Goal: Information Seeking & Learning: Understand process/instructions

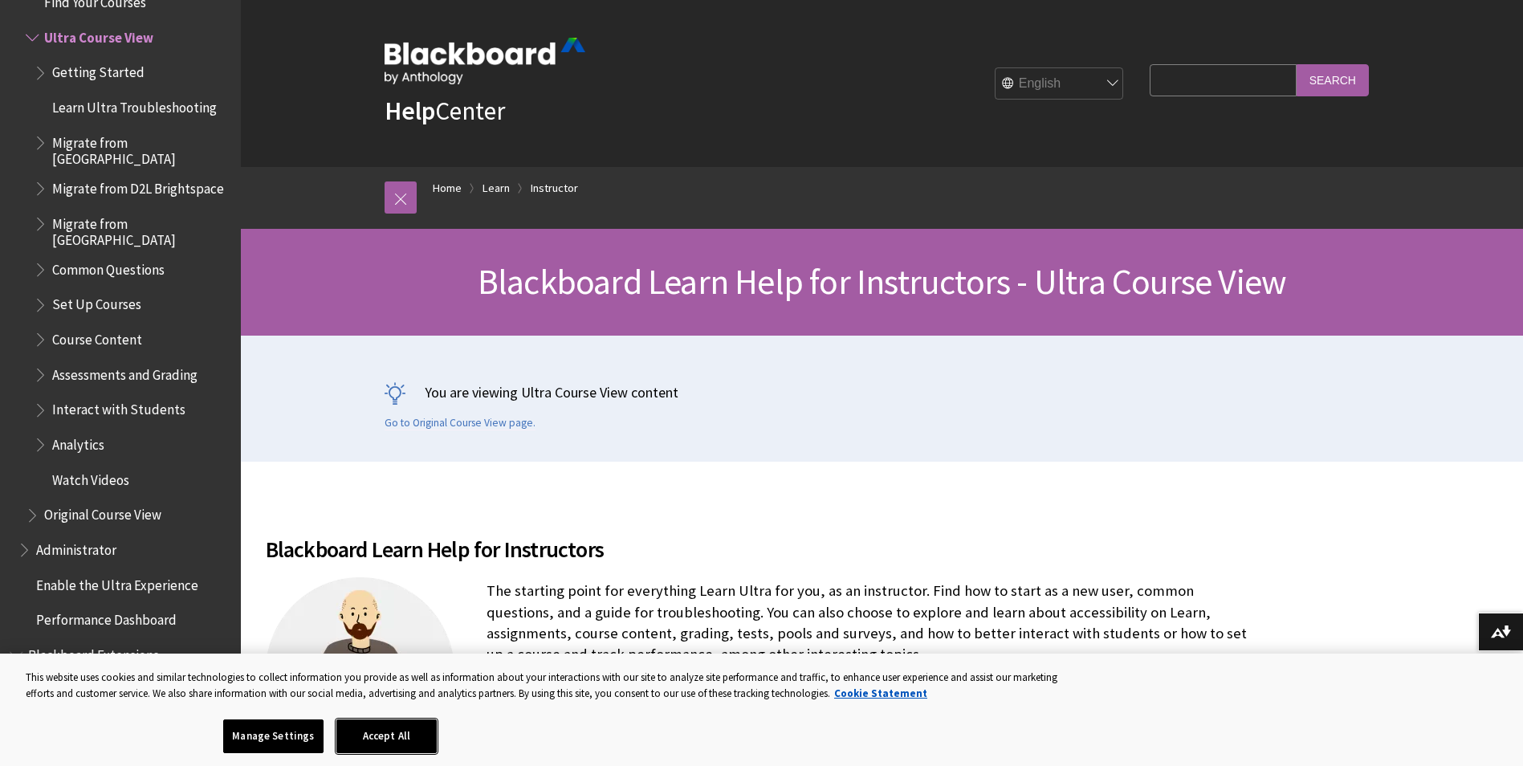
click at [393, 731] on button "Accept All" at bounding box center [386, 737] width 100 height 34
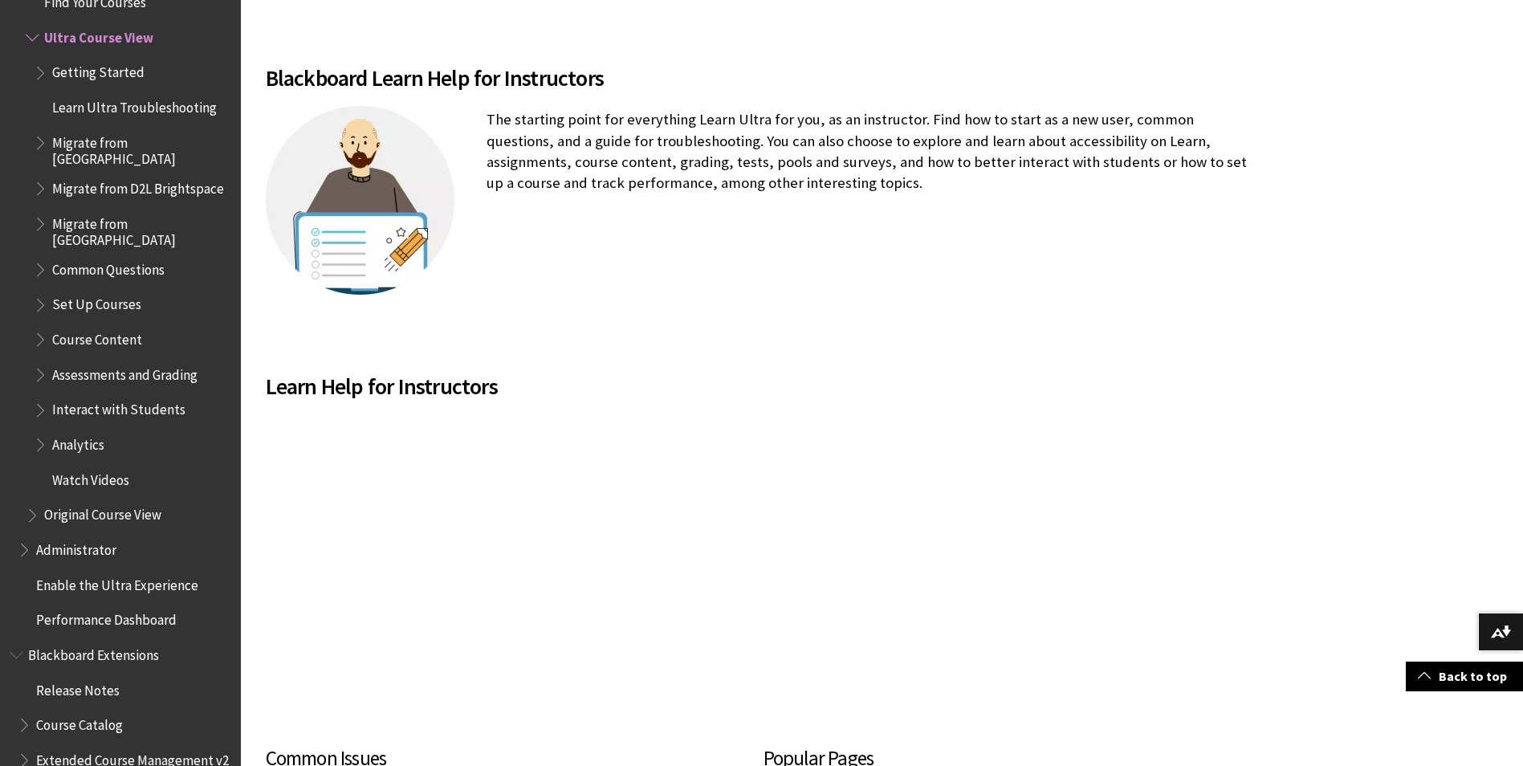
scroll to position [562, 0]
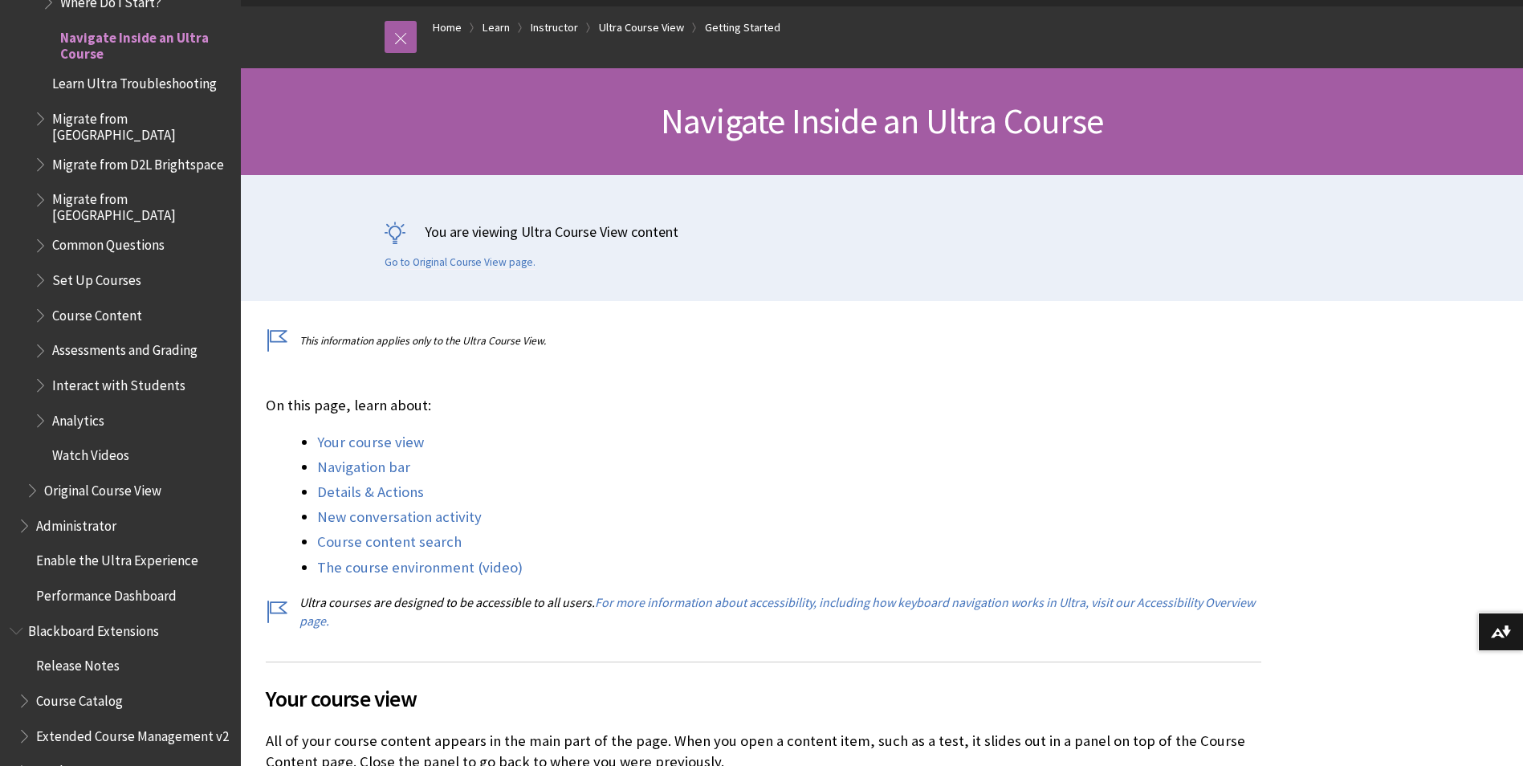
scroll to position [241, 0]
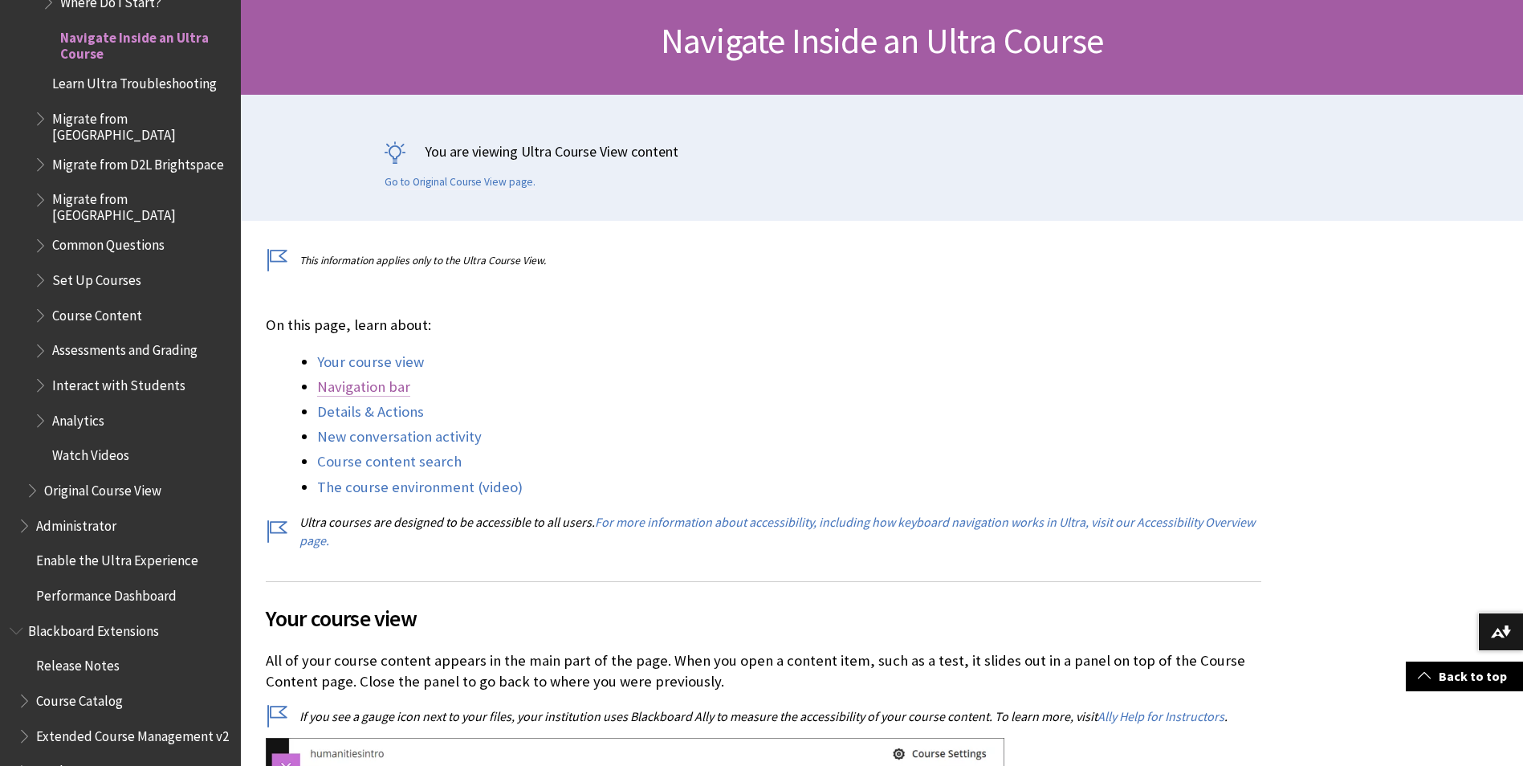
click at [385, 378] on link "Navigation bar" at bounding box center [363, 386] width 93 height 19
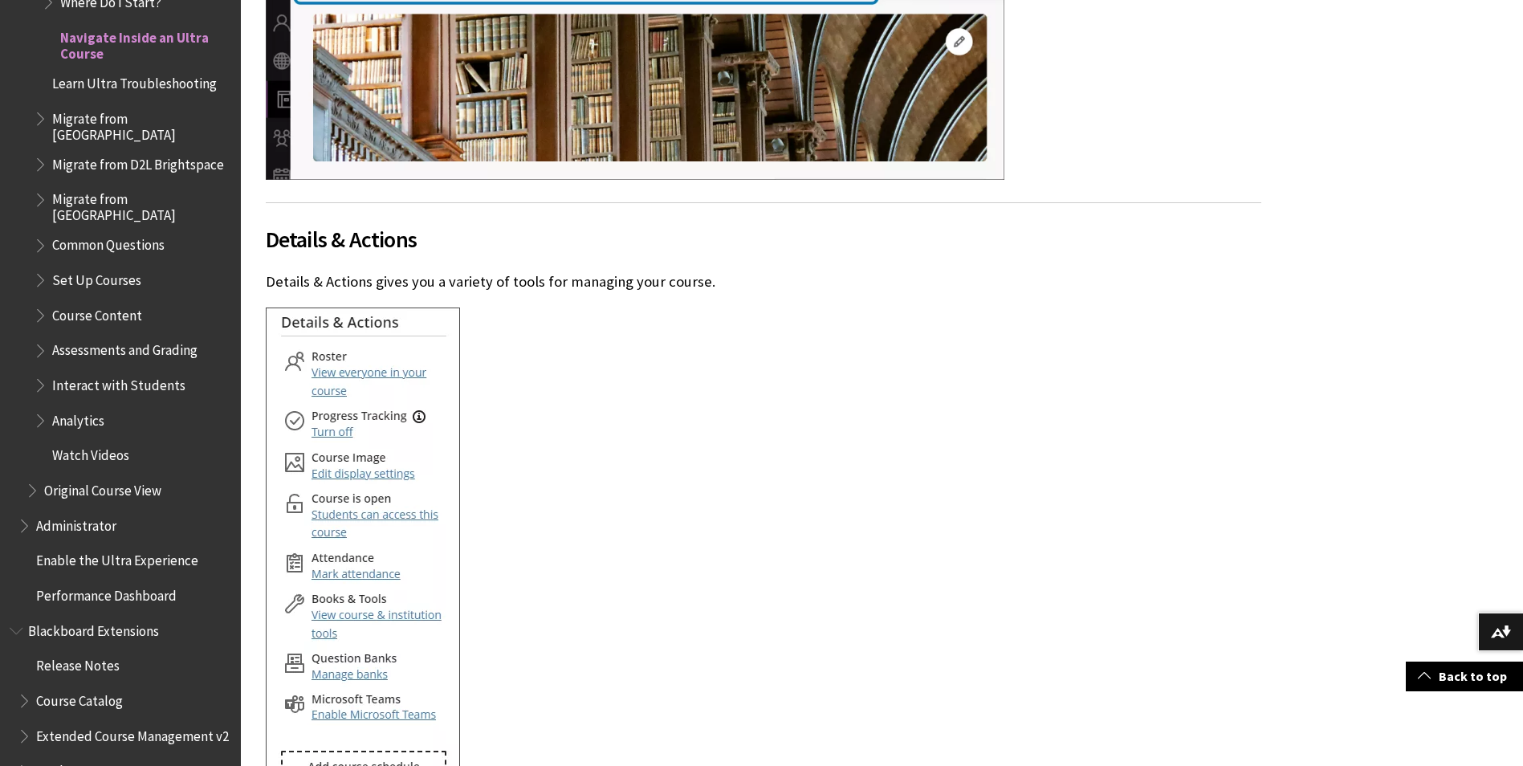
scroll to position [2824, 0]
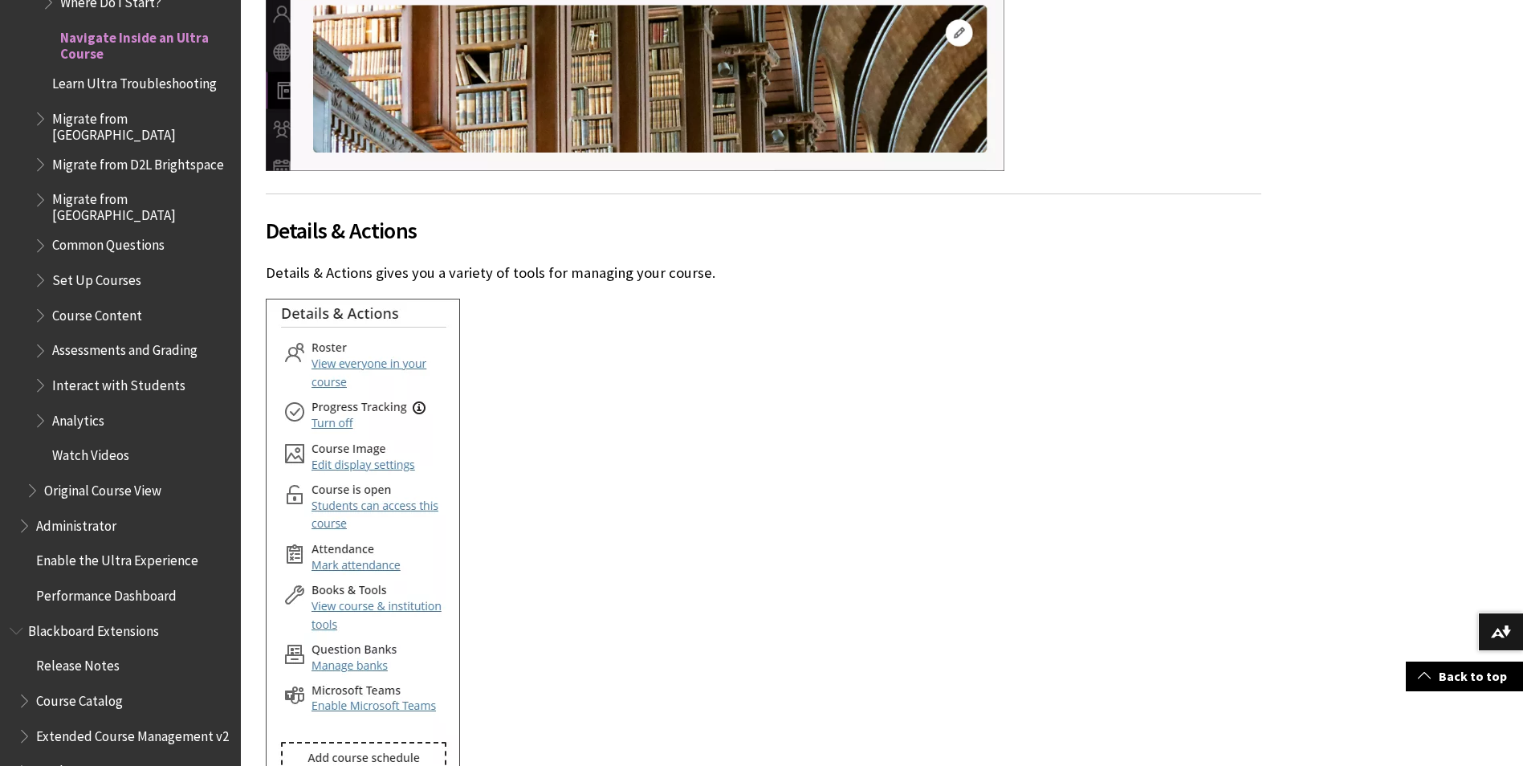
click at [337, 364] on img at bounding box center [363, 548] width 194 height 499
click at [338, 384] on img at bounding box center [363, 548] width 194 height 499
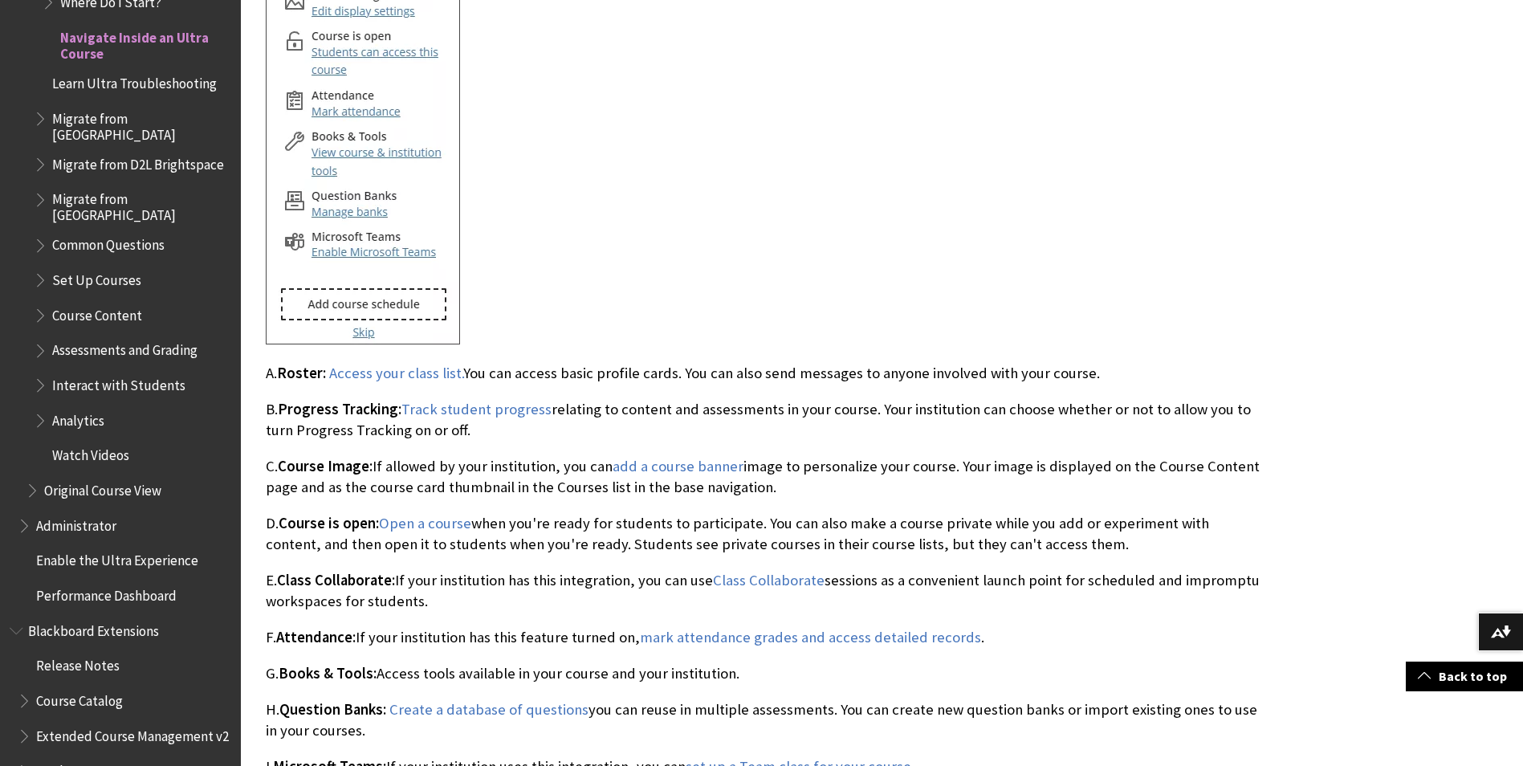
scroll to position [3305, 0]
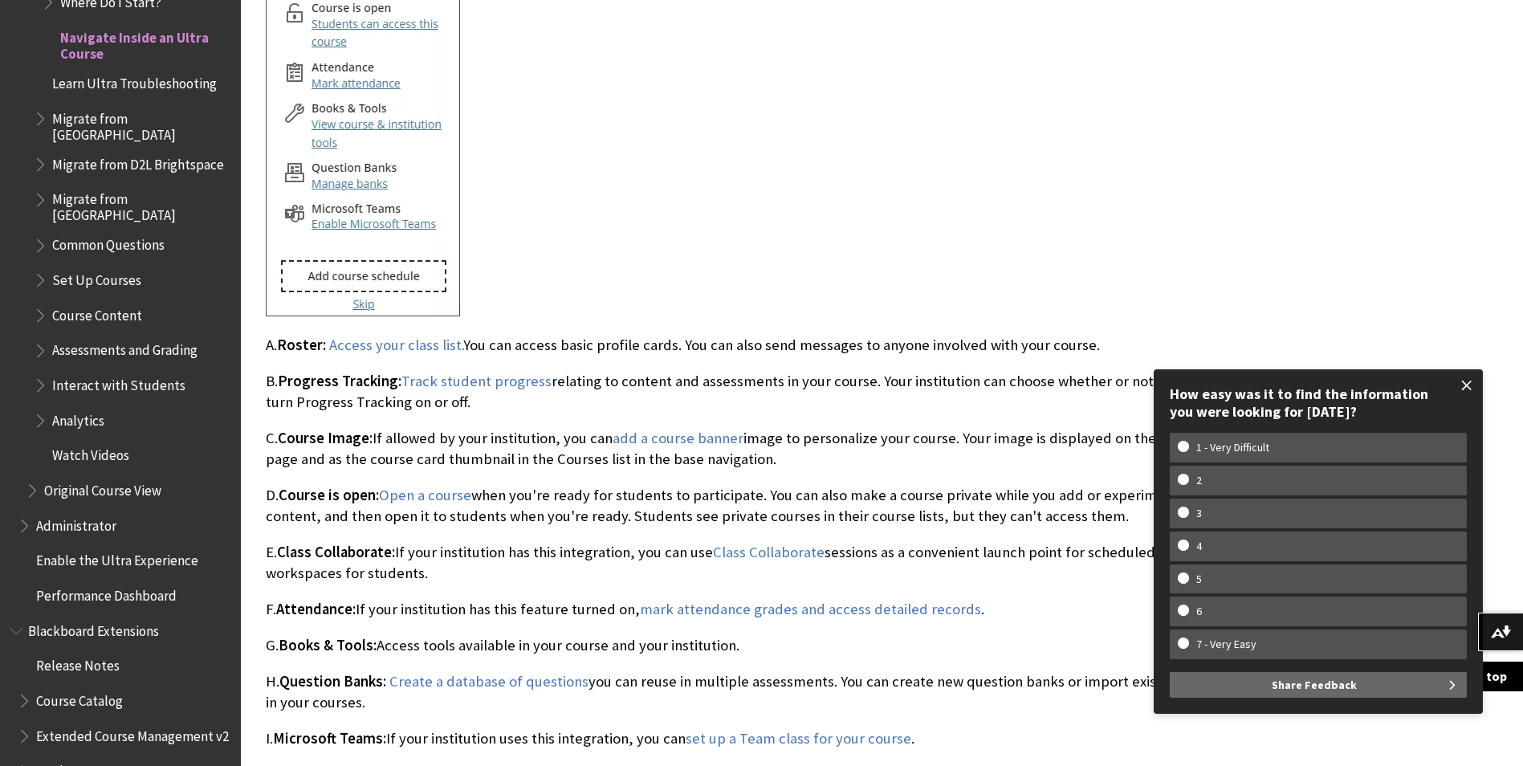
click at [1466, 384] on span at bounding box center [1467, 386] width 34 height 34
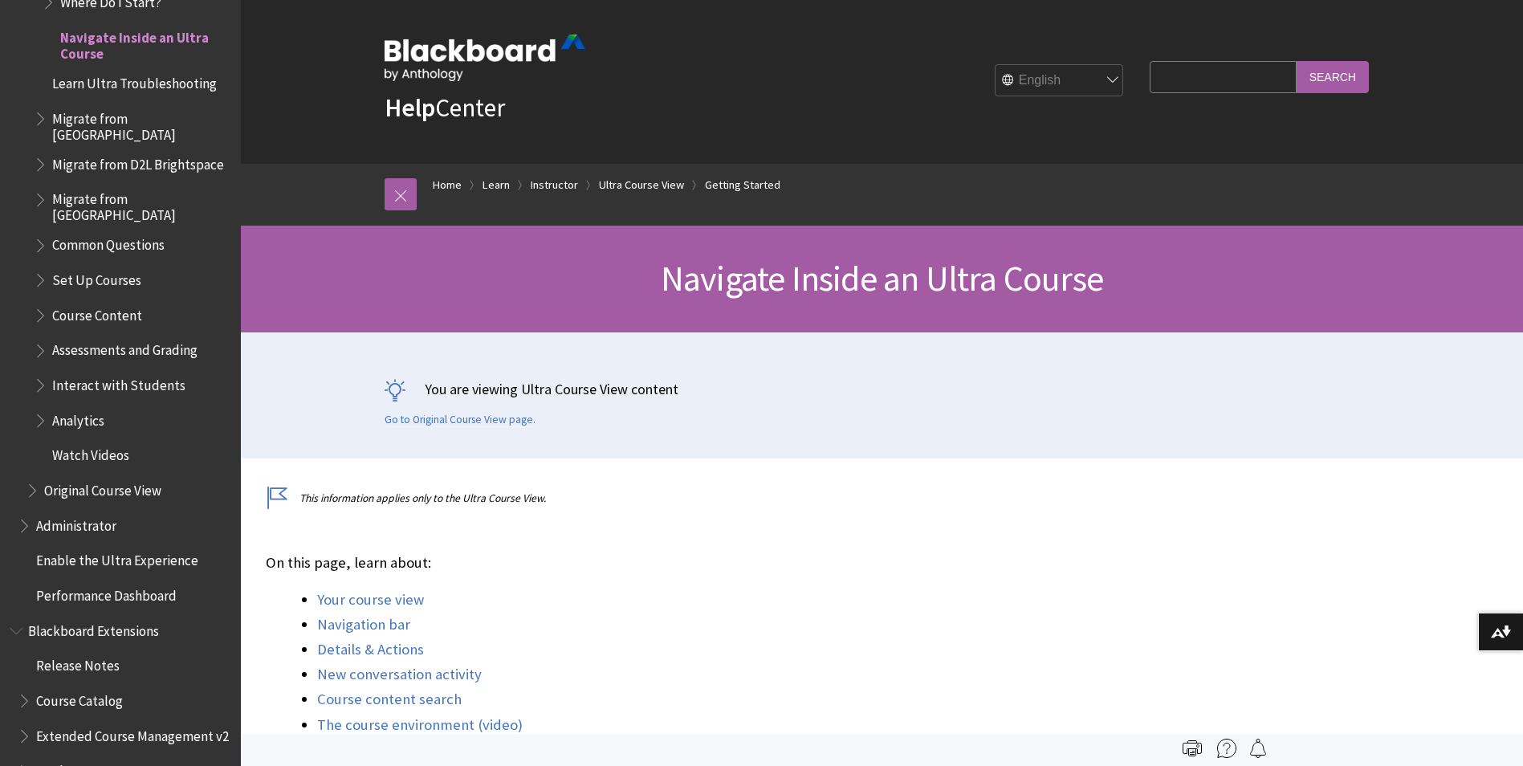
scroll to position [0, 0]
